Goal: Transaction & Acquisition: Purchase product/service

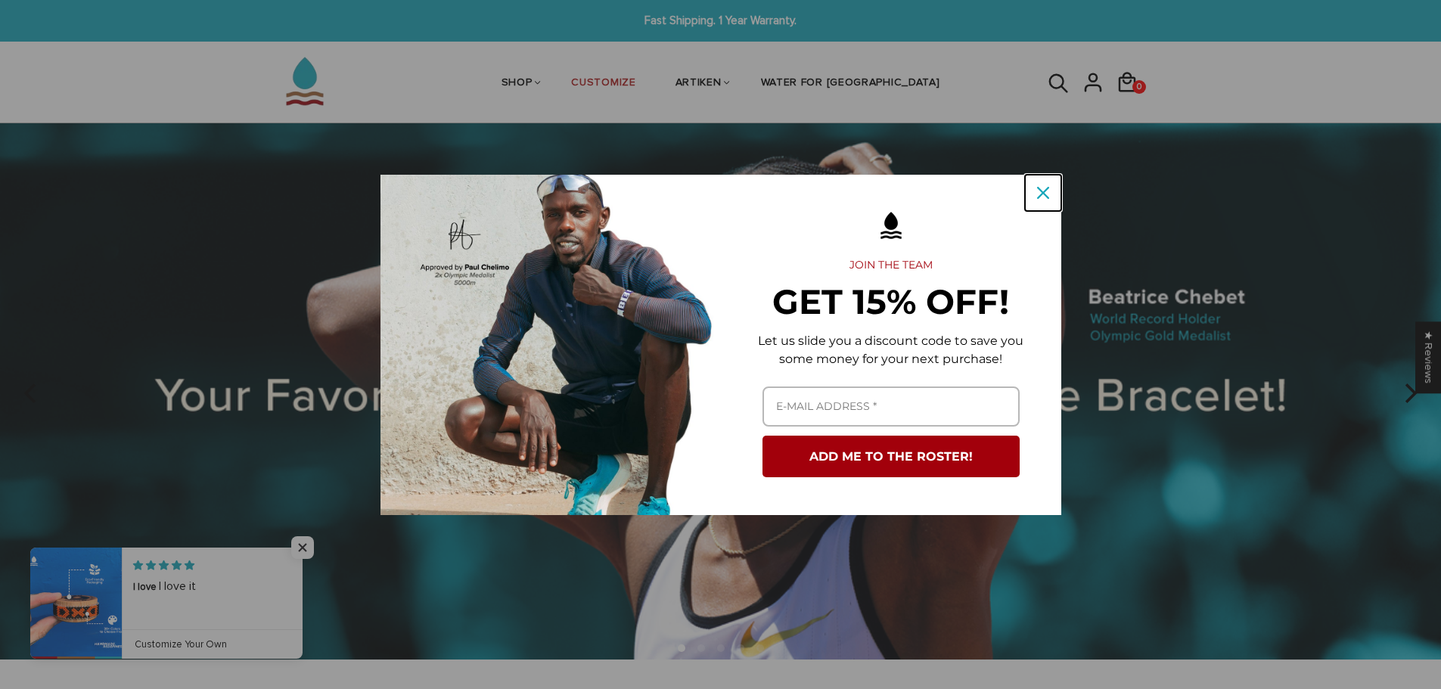
click at [1038, 193] on icon "close icon" at bounding box center [1043, 193] width 12 height 12
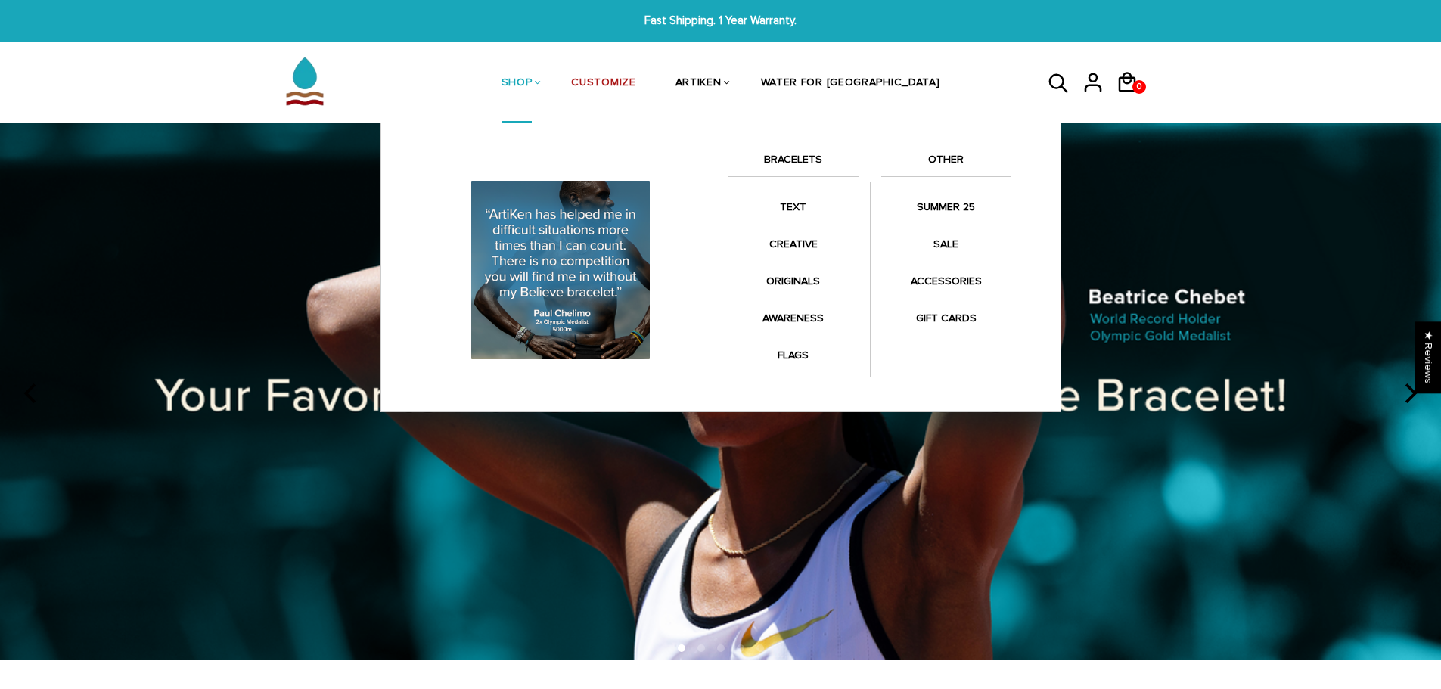
click at [533, 81] on link "SHOP" at bounding box center [517, 84] width 31 height 80
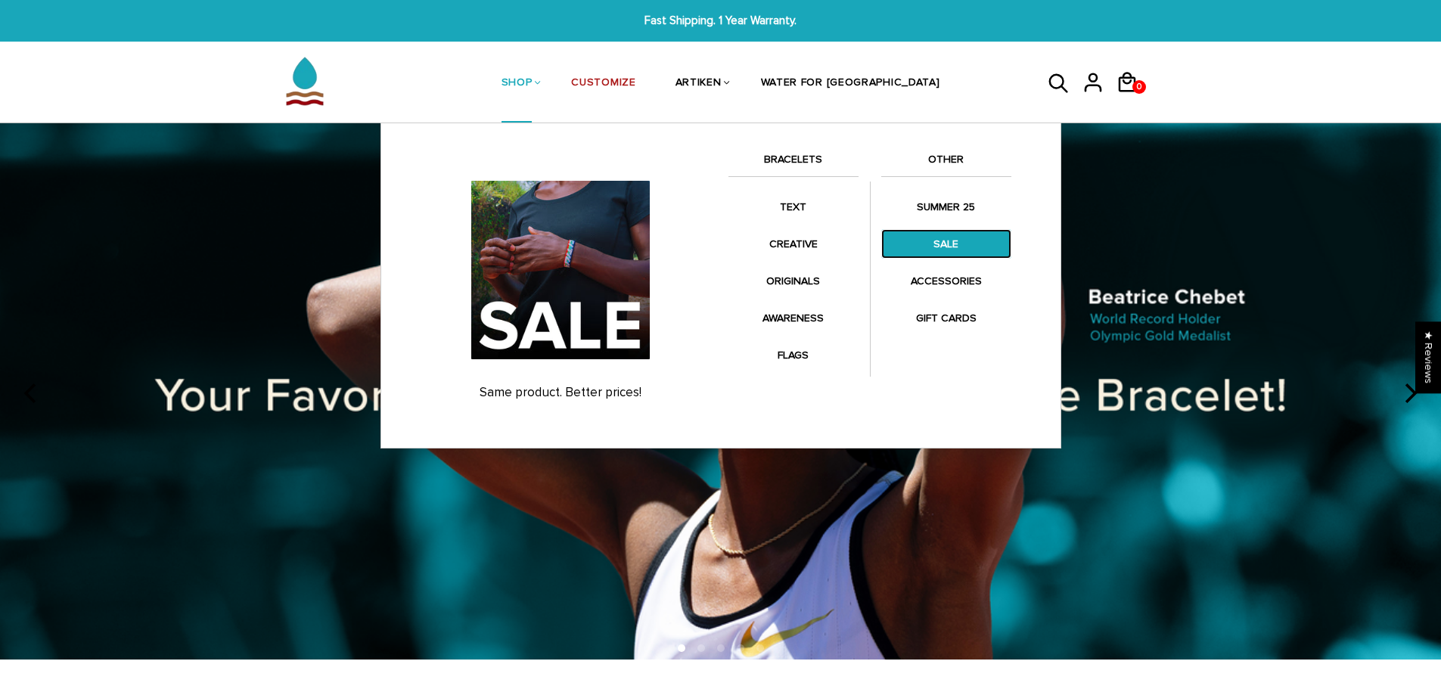
click at [946, 241] on link "SALE" at bounding box center [946, 244] width 130 height 30
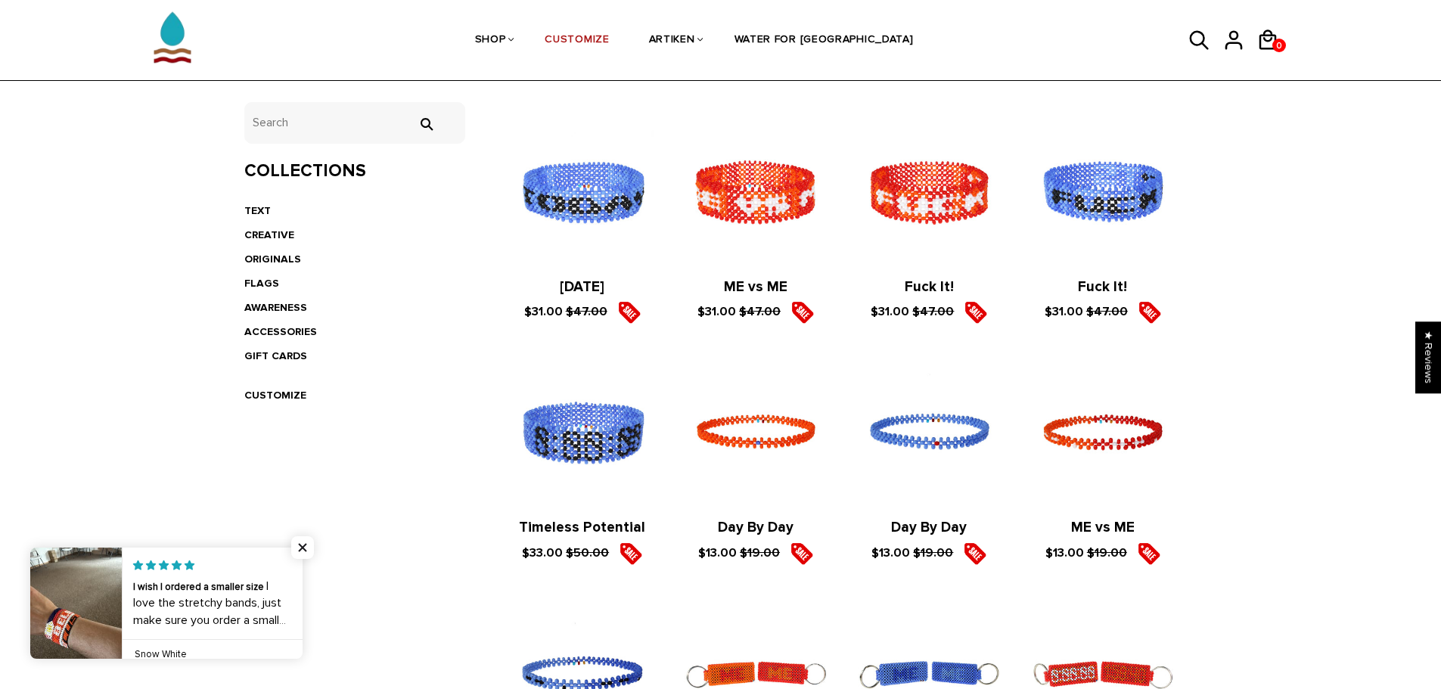
scroll to position [151, 0]
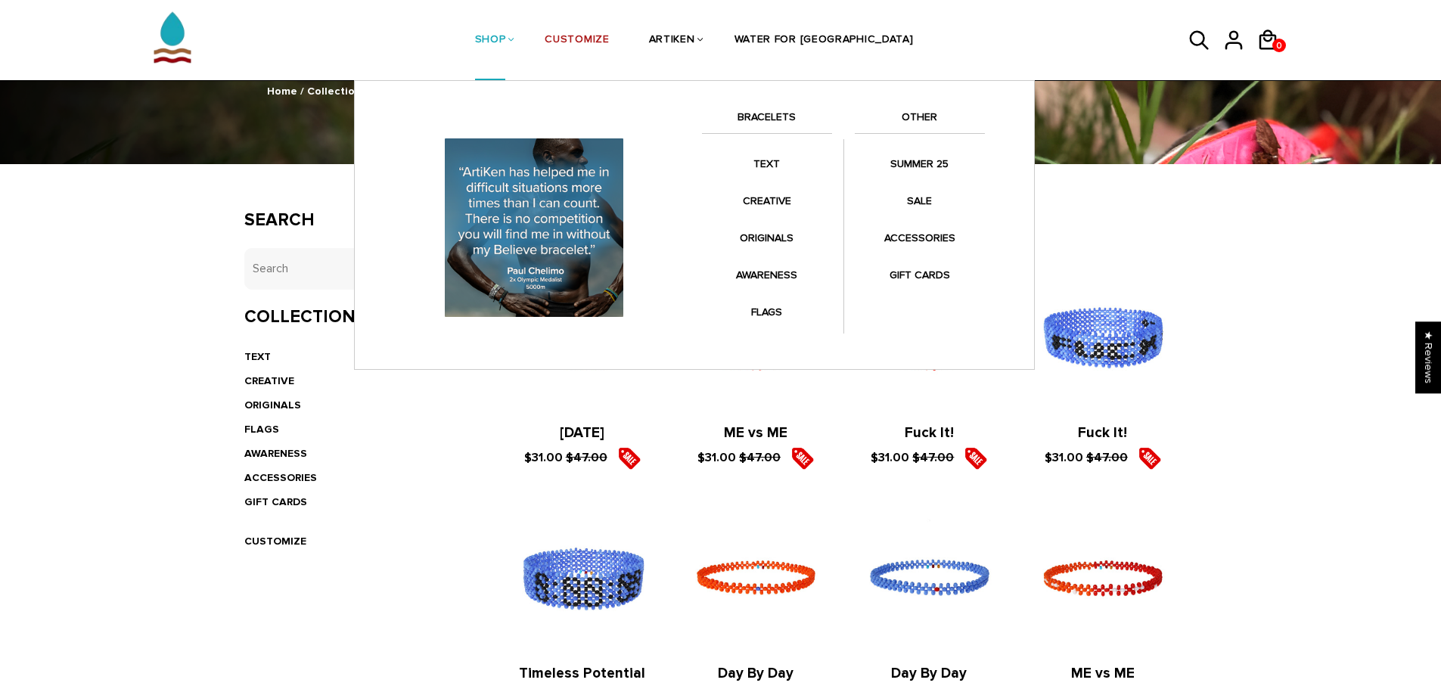
click at [757, 117] on link "BRACELETS" at bounding box center [767, 121] width 130 height 26
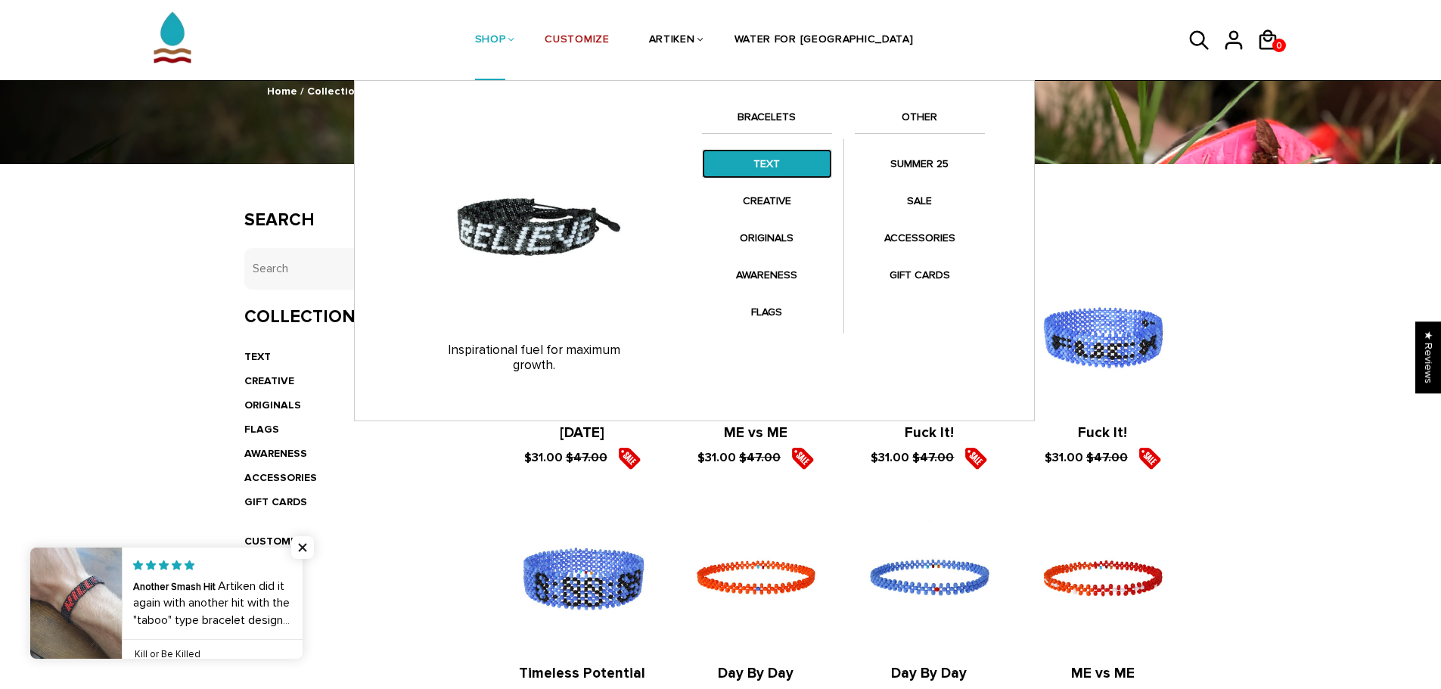
click at [778, 169] on link "TEXT" at bounding box center [767, 164] width 130 height 30
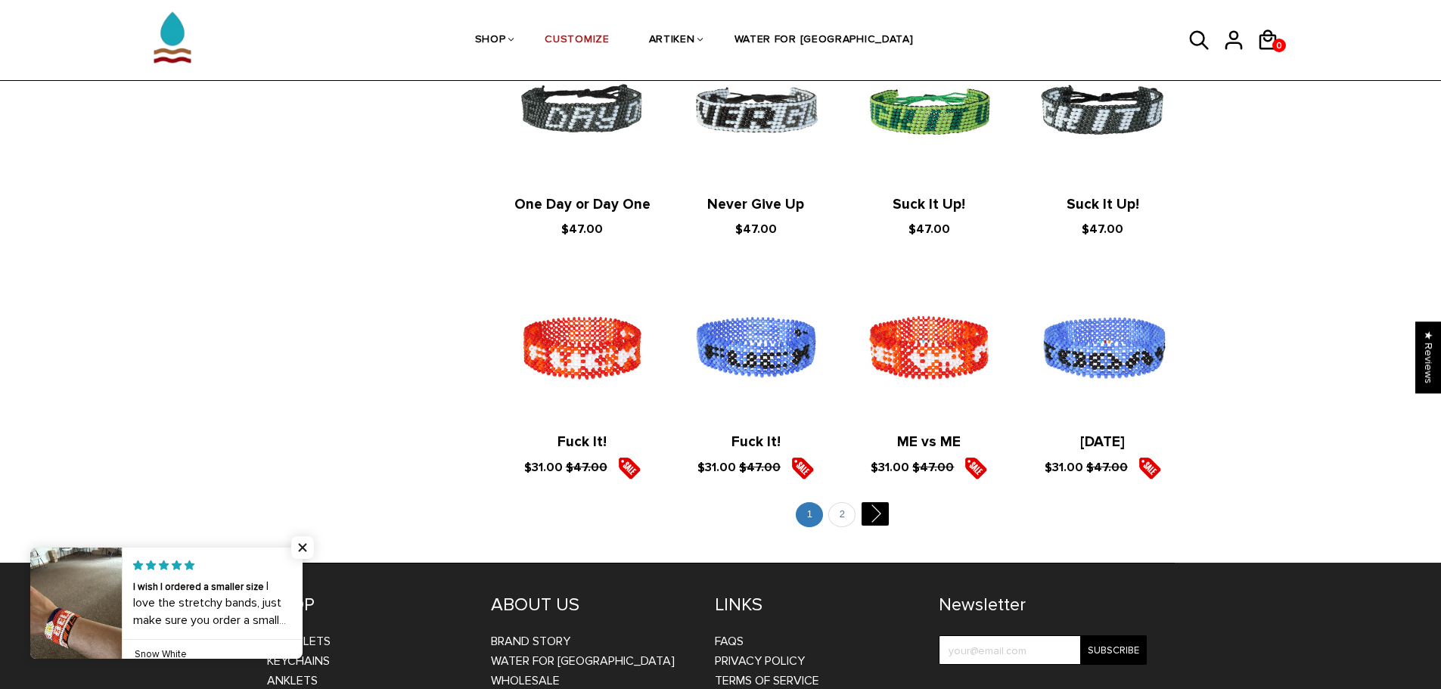
scroll to position [1589, 0]
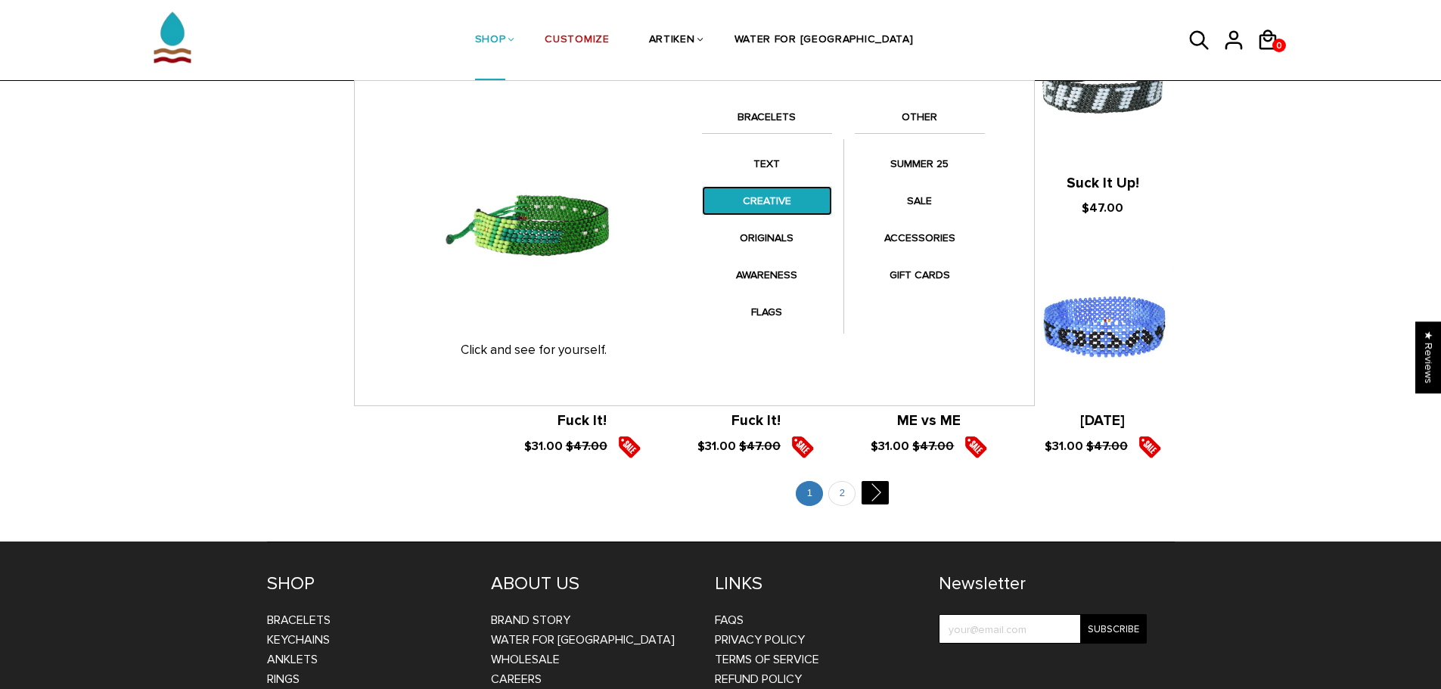
click at [750, 198] on link "CREATIVE" at bounding box center [767, 201] width 130 height 30
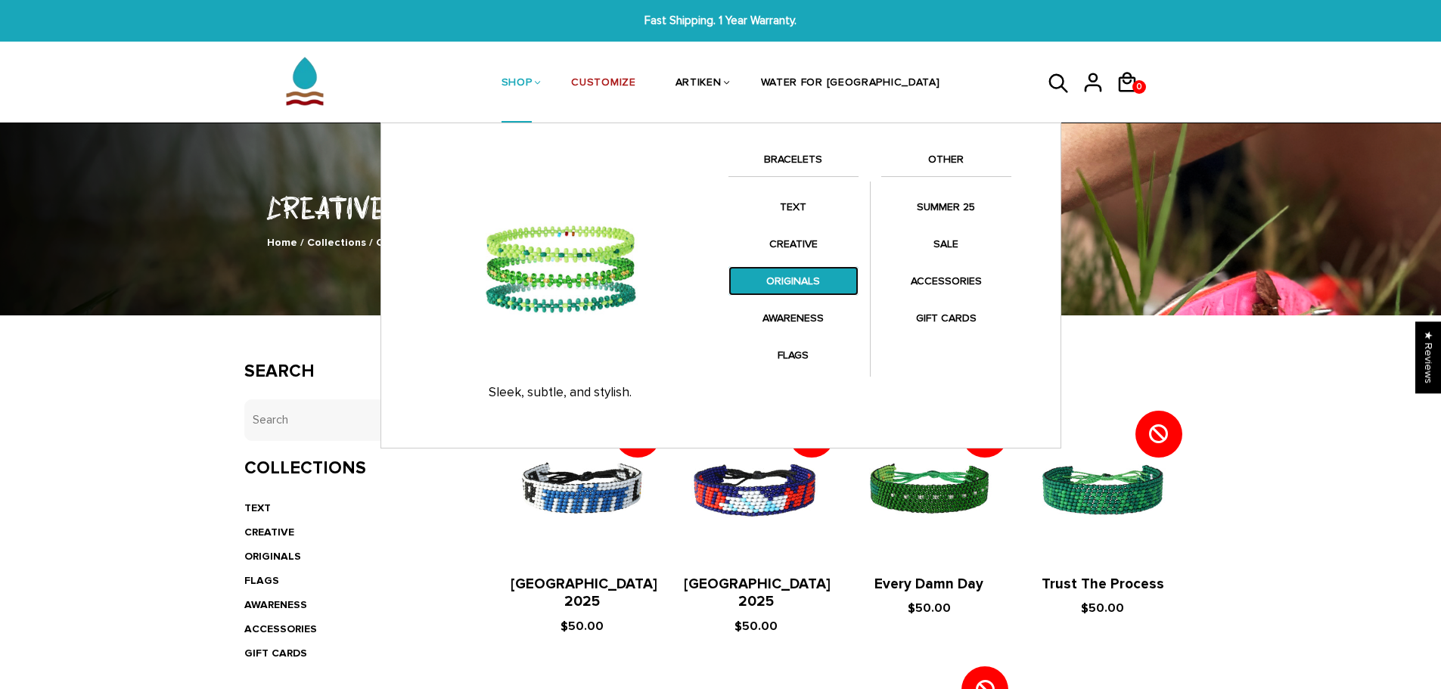
click at [797, 273] on link "ORIGINALS" at bounding box center [794, 281] width 130 height 30
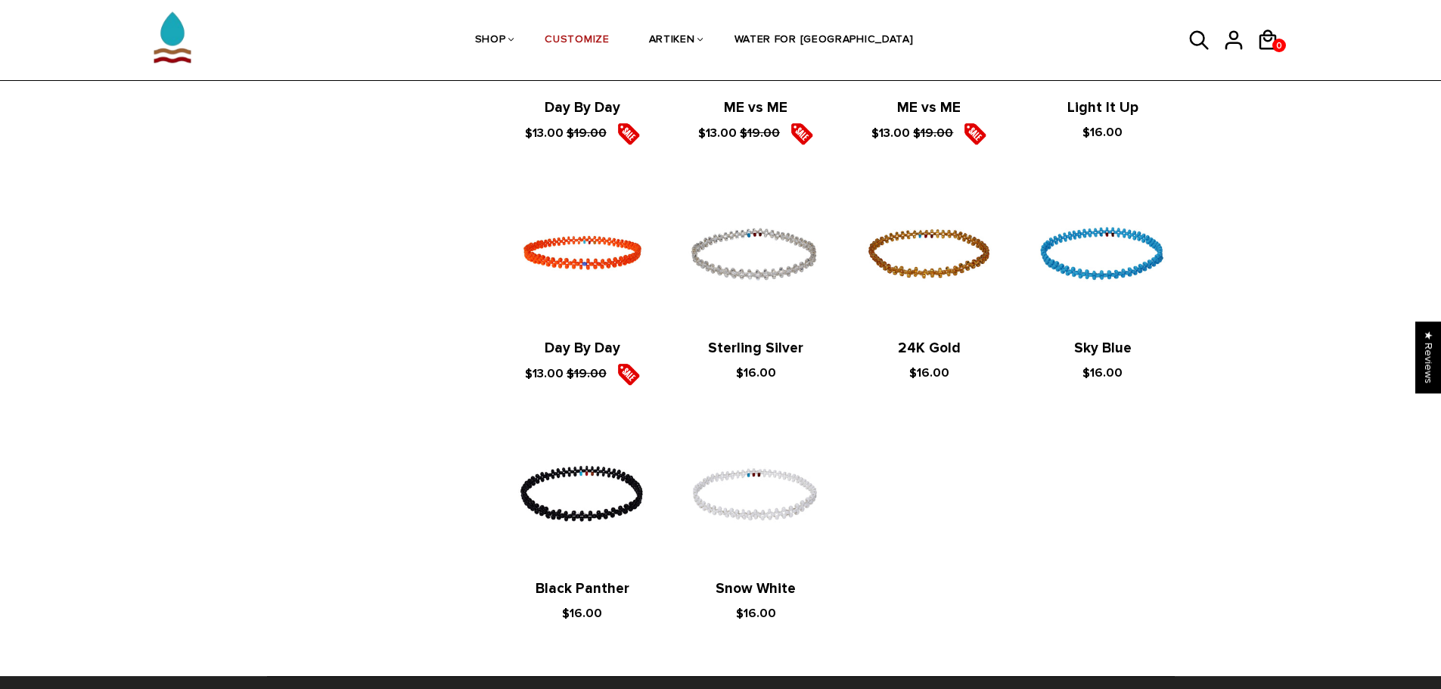
scroll to position [1286, 0]
